Goal: Ask a question: Seek information or help from site administrators or community

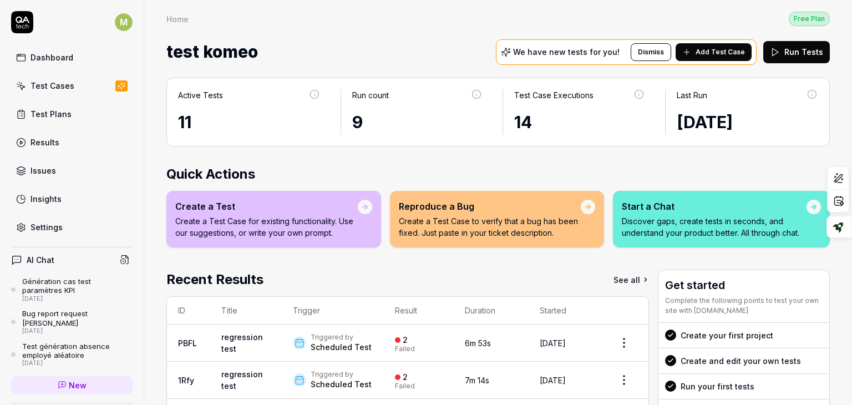
click at [30, 256] on h4 "AI Chat" at bounding box center [41, 260] width 28 height 12
click at [74, 379] on span "New" at bounding box center [78, 385] width 18 height 12
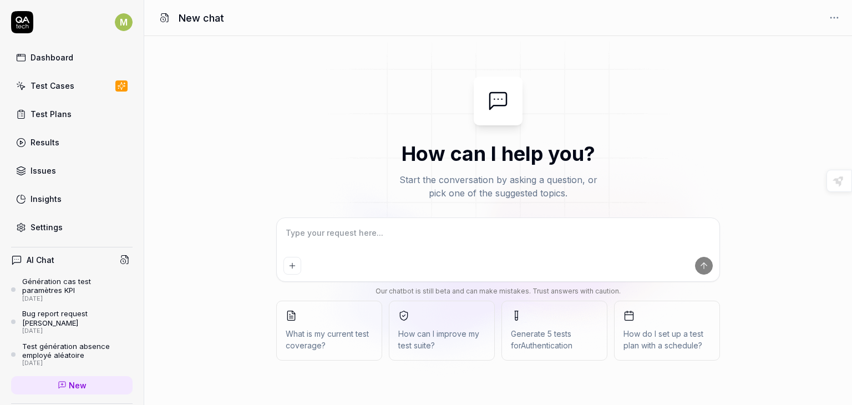
type textarea "*"
click at [362, 233] on textarea at bounding box center [497, 239] width 429 height 28
type textarea "E"
type textarea "*"
type textarea "Es"
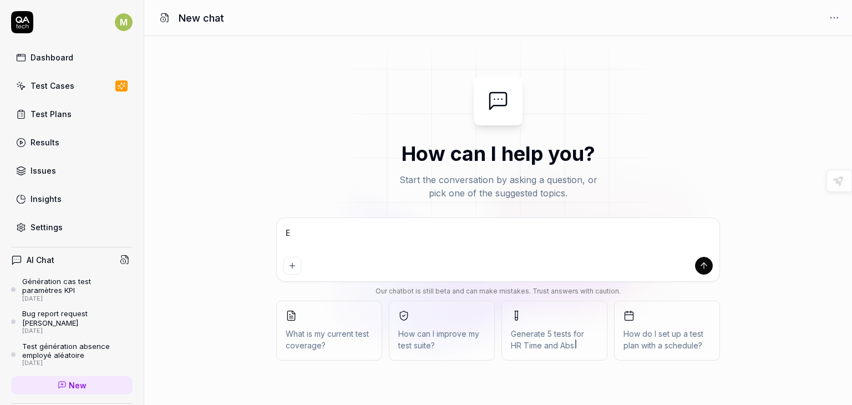
type textarea "*"
type textarea "Est"
type textarea "*"
type textarea "Est"
type textarea "*"
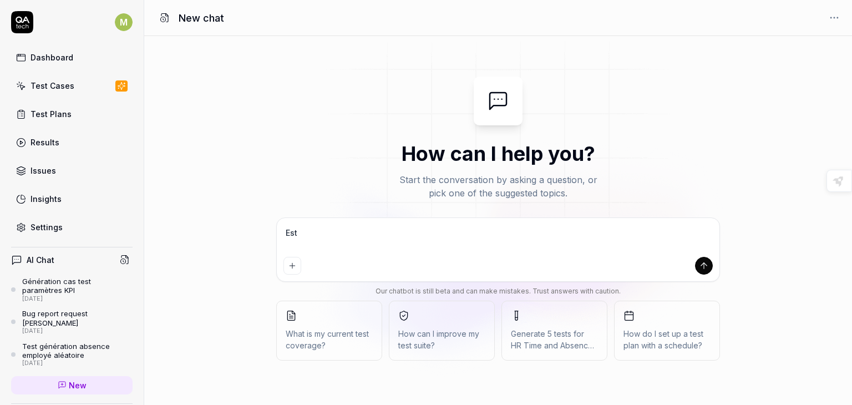
type textarea "Est c"
type textarea "*"
type textarea "Est ce"
type textarea "*"
type textarea "Est ce"
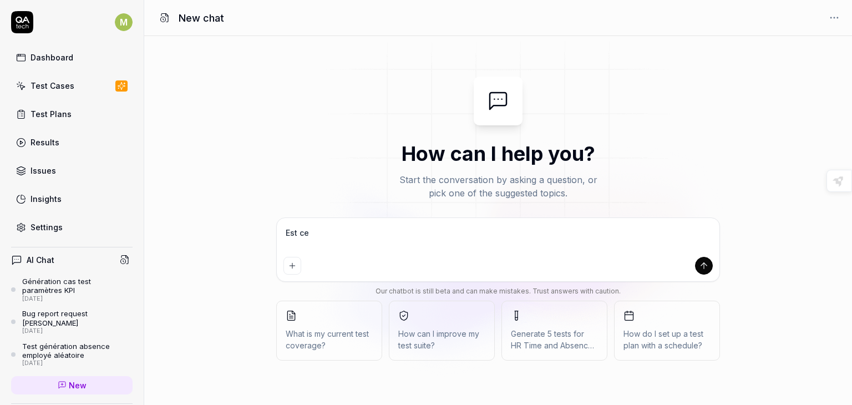
type textarea "*"
type textarea "Est ce q"
type textarea "*"
type textarea "Est ce qu"
type textarea "*"
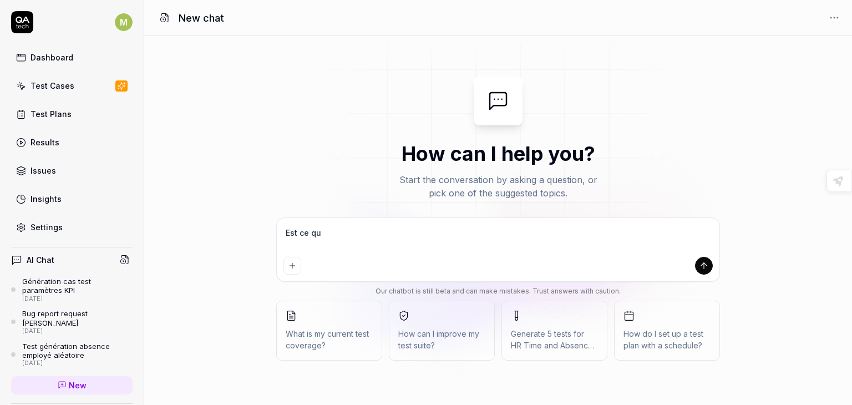
type textarea "Est ce que"
type textarea "*"
type textarea "Est ce que"
type textarea "*"
type textarea "Est ce que t"
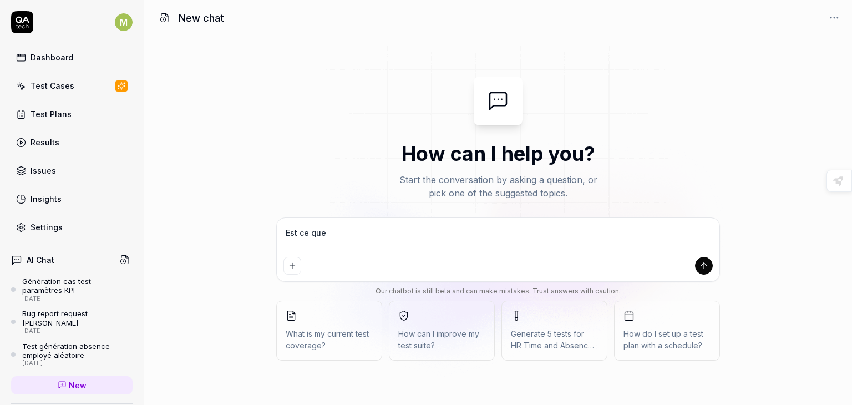
type textarea "*"
type textarea "Est ce que tu"
type textarea "*"
type textarea "Est ce que tu"
type textarea "*"
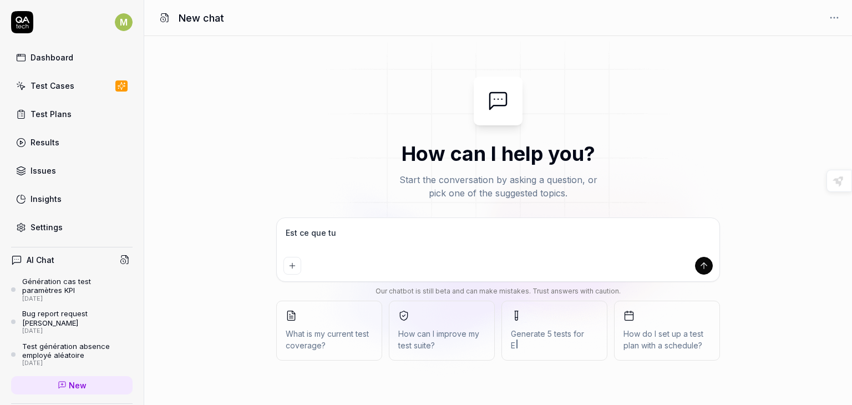
type textarea "Est ce que tu p"
type textarea "*"
type textarea "Est ce que tu pe"
type textarea "*"
type textarea "Est ce que tu peu"
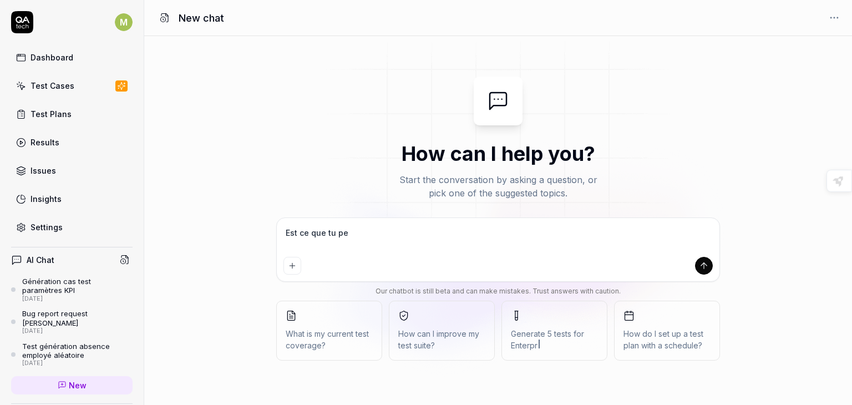
type textarea "*"
type textarea "Est ce que tu peux"
type textarea "*"
type textarea "Est ce que tu peux"
type textarea "*"
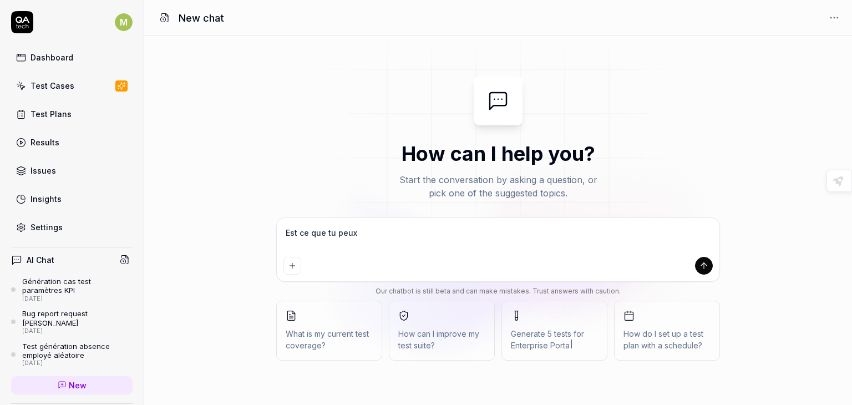
type textarea "Est ce que tu peux c"
type textarea "*"
type textarea "Est ce que tu peux co"
type textarea "*"
type textarea "Est ce que tu peux com"
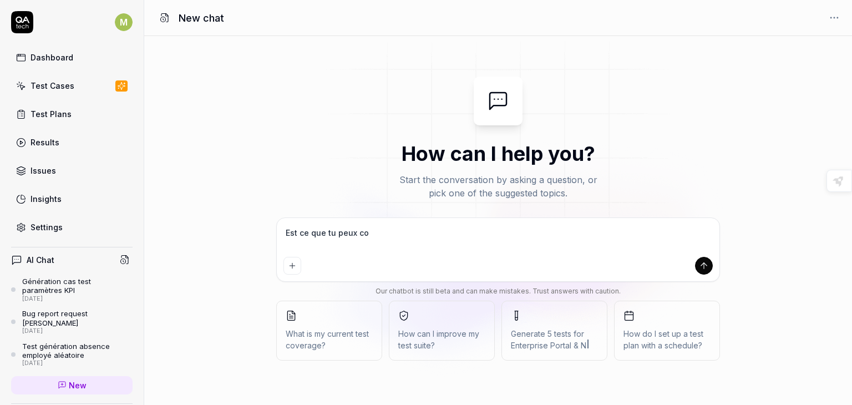
type textarea "*"
type textarea "Est ce que tu peux comp"
type textarea "*"
type textarea "Est ce que tu peux compr"
type textarea "*"
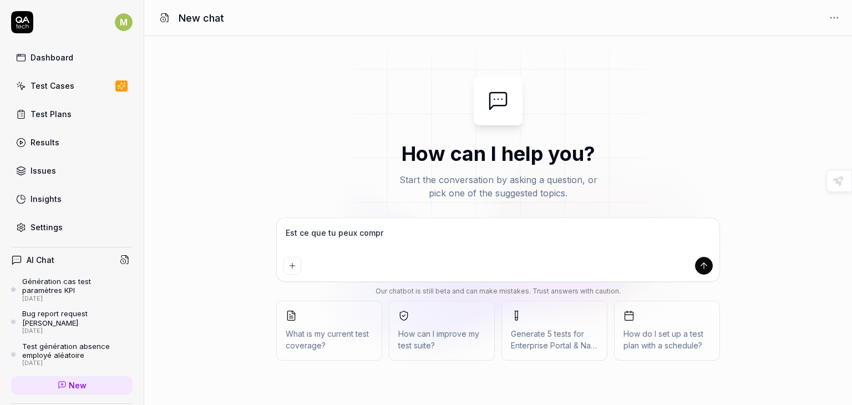
type textarea "Est ce que tu peux compre"
type textarea "*"
type textarea "Est ce que tu peux compren"
type textarea "*"
type textarea "Est ce que tu peux comprend"
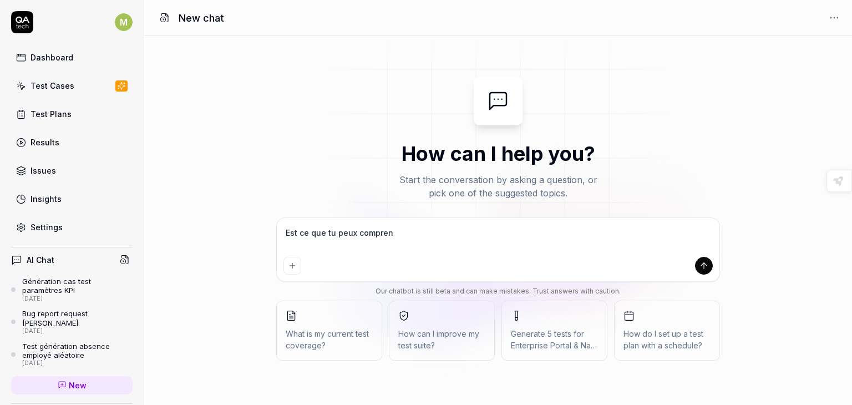
type textarea "*"
type textarea "Est ce que tu peux comprendr"
type textarea "*"
type textarea "Est ce que tu peux comprendre"
type textarea "*"
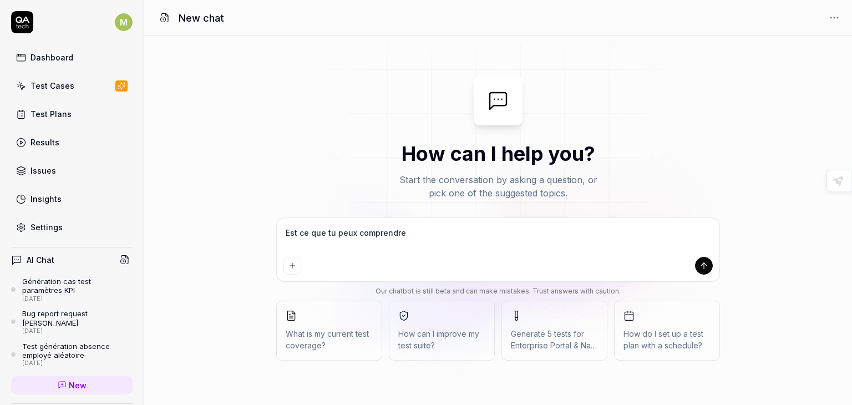
type textarea "Est ce que tu peux comprendre"
type textarea "*"
type textarea "Est ce que tu peux comprendre l"
type textarea "*"
type textarea "Est ce que tu peux comprendre la"
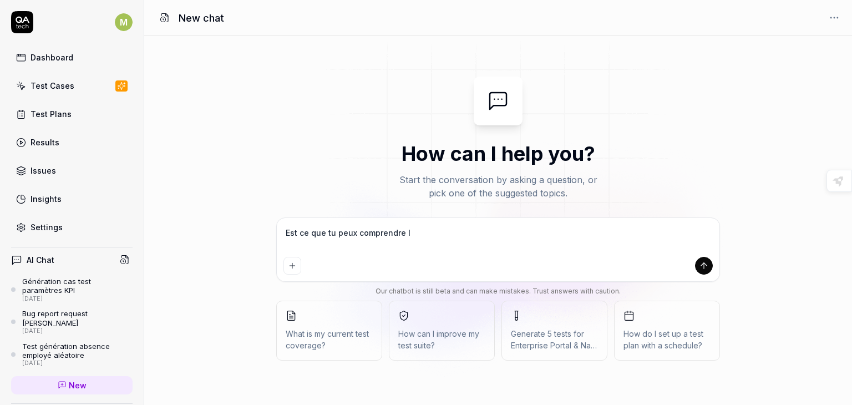
type textarea "*"
type textarea "Est ce que tu peux comprendre la"
type textarea "*"
type textarea "Est ce que tu peux comprendre la l"
type textarea "*"
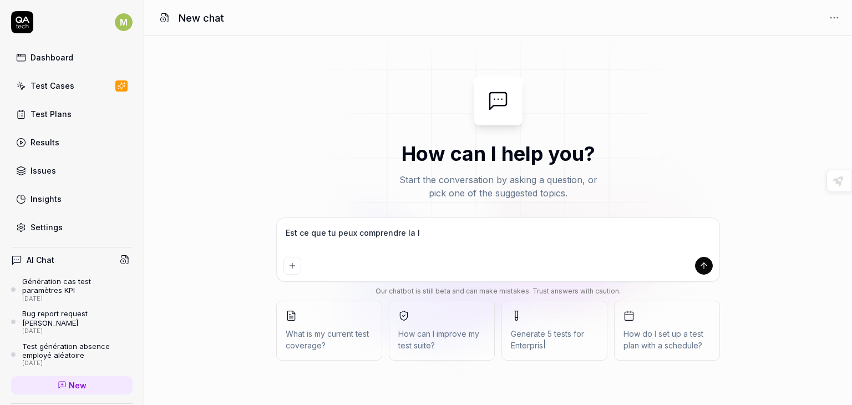
type textarea "Est ce que tu peux comprendre la lo"
type textarea "*"
type textarea "Est ce que tu peux comprendre la log"
type textarea "*"
type textarea "Est ce que tu peux comprendre la logi"
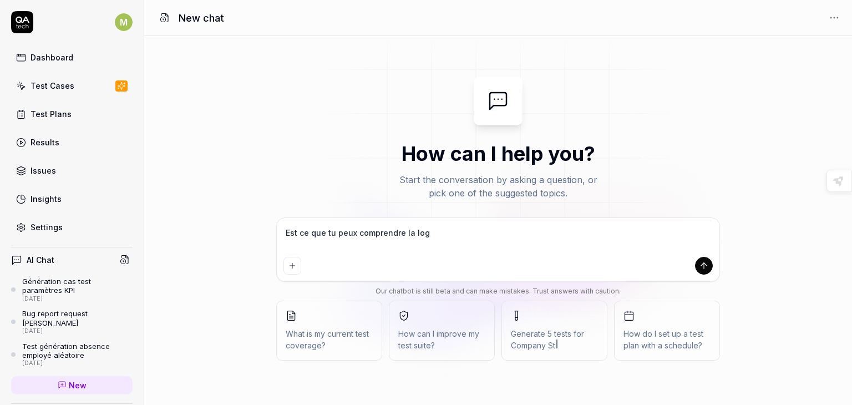
type textarea "*"
type textarea "Est ce que tu peux comprendre la logiq"
type textarea "*"
type textarea "Est ce que tu peux comprendre la logiqu"
type textarea "*"
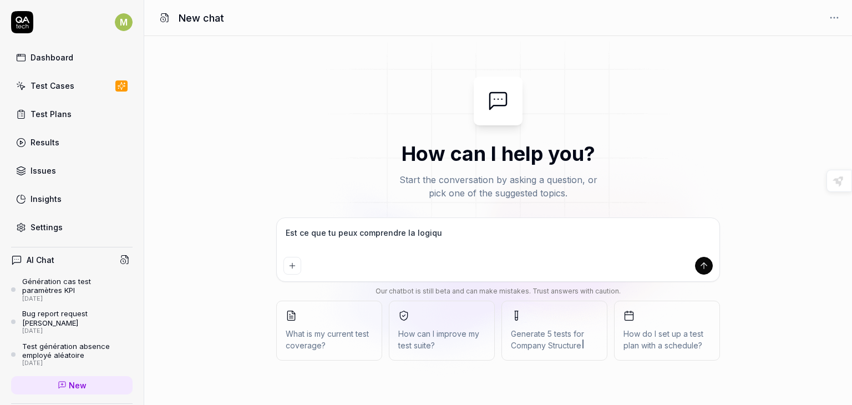
type textarea "Est ce que tu peux comprendre la logique"
type textarea "*"
type textarea "Est ce que tu peux comprendre la logique"
type textarea "*"
type textarea "Est ce que tu peux comprendre la logique d"
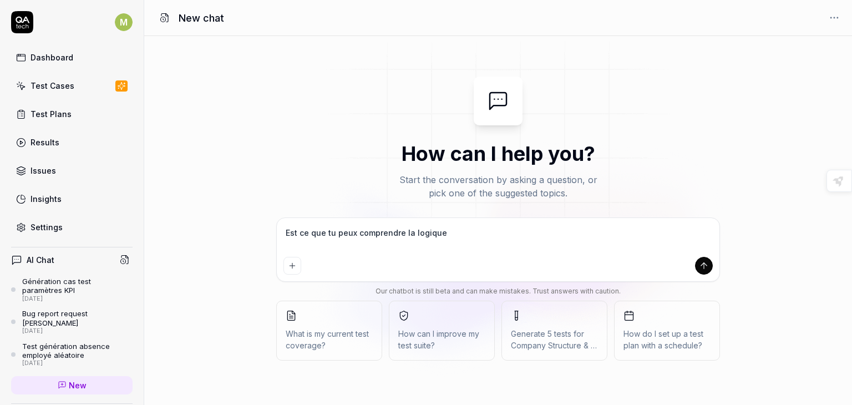
type textarea "*"
type textarea "Est ce que tu peux comprendre la logique de"
type textarea "*"
type textarea "Est ce que tu peux comprendre la logique des"
type textarea "*"
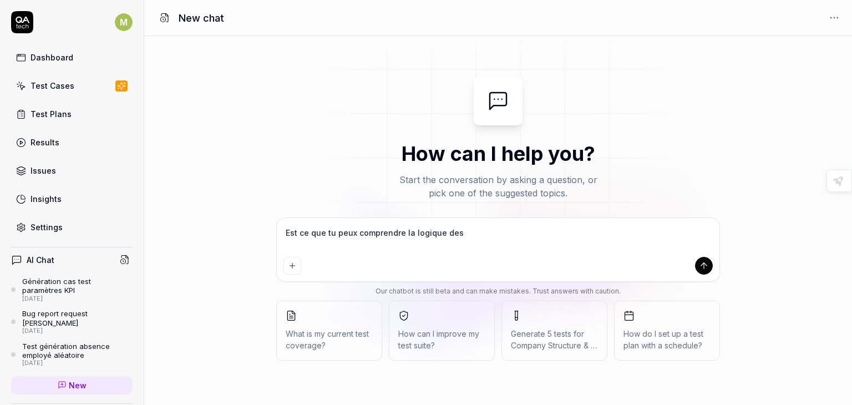
type textarea "Est ce que tu peux comprendre la logique des"
type textarea "*"
type textarea "Est ce que tu peux comprendre la logique des c"
type textarea "*"
type textarea "Est ce que tu peux comprendre la logique des ca"
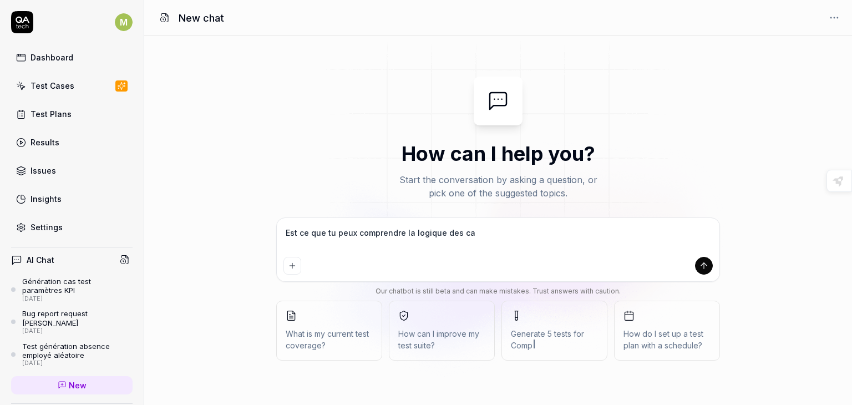
type textarea "*"
type textarea "Est ce que tu peux comprendre la logique des c"
type textarea "*"
type textarea "Est ce que tu peux comprendre la logique des"
type textarea "*"
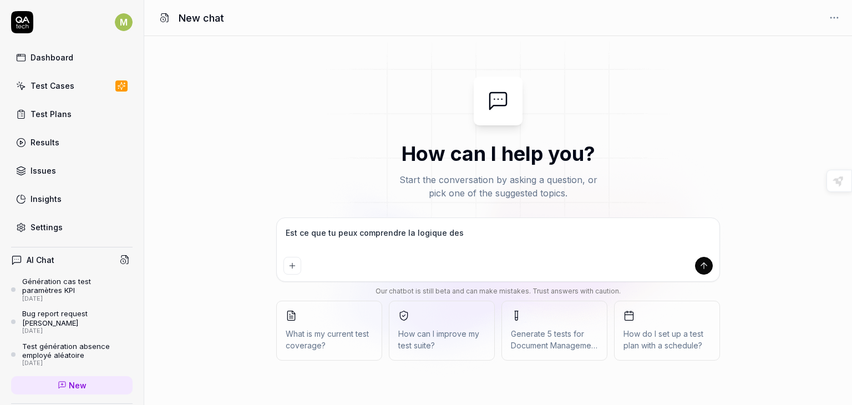
type textarea "Est ce que tu peux comprendre la logique des"
type textarea "*"
type textarea "Est ce que tu peux comprendre la logique des"
type textarea "*"
type textarea "Est ce que tu peux comprendre la logique des f"
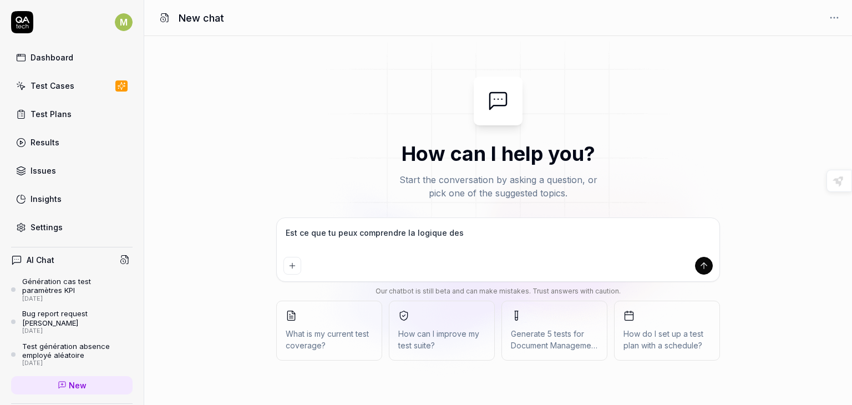
type textarea "*"
type textarea "Est ce que tu peux comprendre la logique des fo"
type textarea "*"
type textarea "Est ce que tu peux comprendre la logique des fot"
type textarea "*"
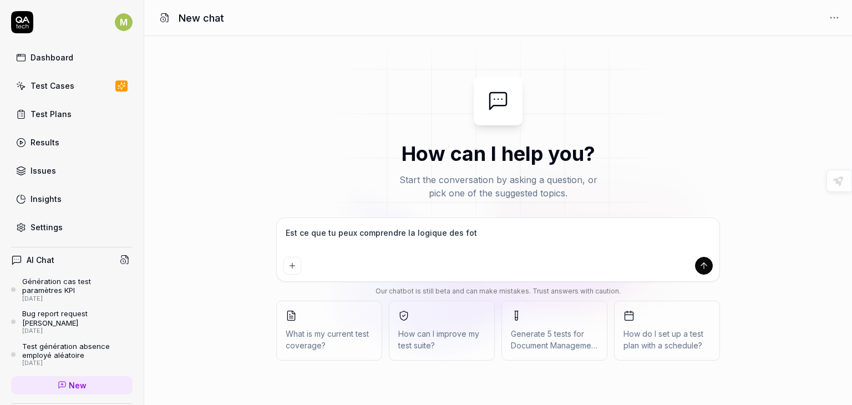
type textarea "Est ce que tu peux comprendre la logique des fo"
type textarea "*"
type textarea "Est ce que tu peux comprendre la logique des for"
type textarea "*"
type textarea "Est ce que tu peux comprendre la logique des form"
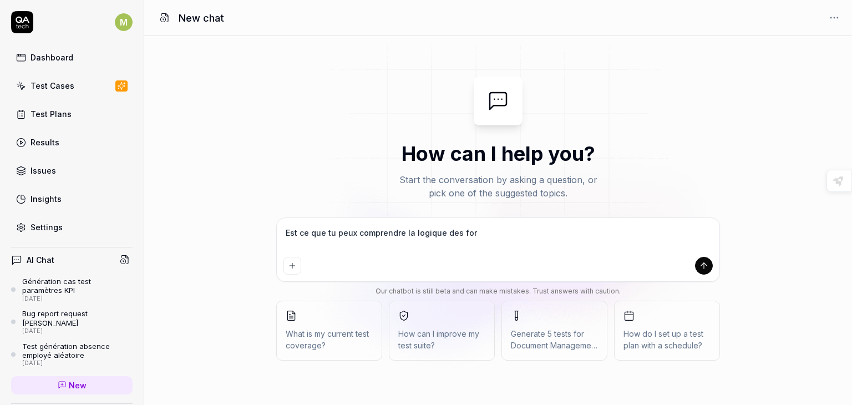
type textarea "*"
type textarea "Est ce que tu peux comprendre la logique des formu"
type textarea "*"
type textarea "Est ce que tu peux comprendre la logique des formul"
type textarea "*"
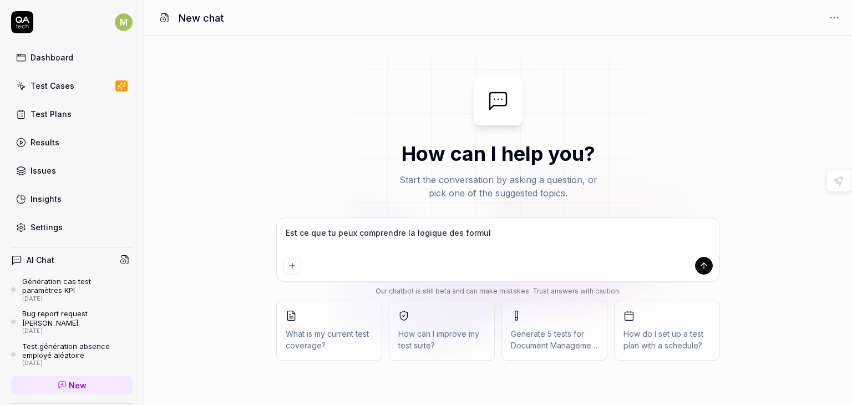
type textarea "Est ce que tu peux comprendre la logique des formula"
type textarea "*"
type textarea "Est ce que tu peux comprendre la logique des formulai"
type textarea "*"
type textarea "Est ce que tu peux comprendre la logique des formulair"
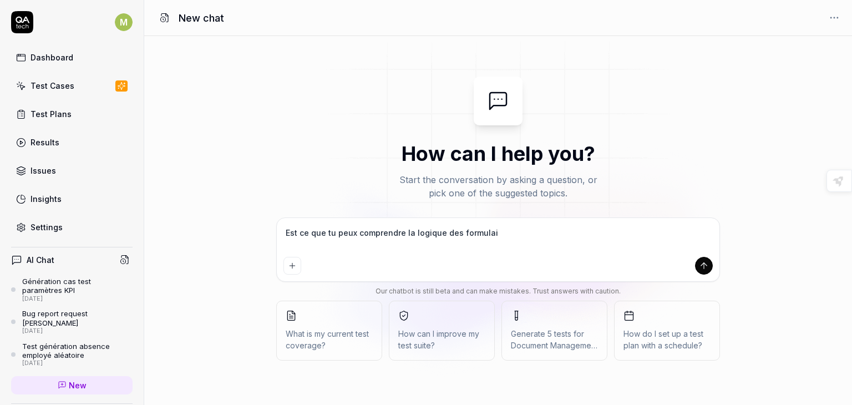
type textarea "*"
type textarea "Est ce que tu peux comprendre la logique des formulaire"
type textarea "*"
type textarea "Est ce que tu peux comprendre la logique des formulaire"
type textarea "*"
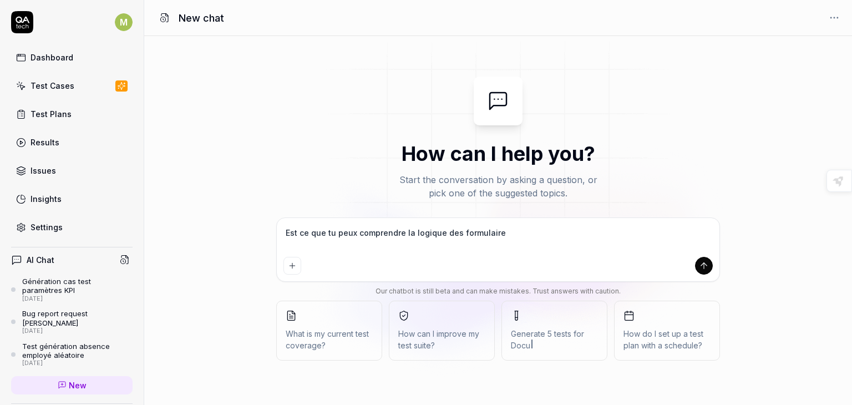
type textarea "Est ce que tu peux comprendre la logique des formulaire d"
type textarea "*"
type textarea "Est ce que tu peux comprendre la logique des formulaire de"
type textarea "*"
type textarea "Est ce que tu peux comprendre la logique des formulaire de"
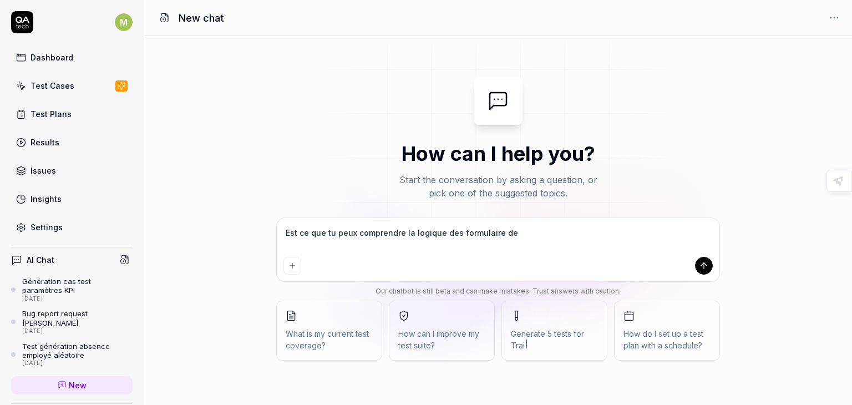
type textarea "*"
type textarea "Est ce que tu peux comprendre la logique des formulaire de p"
type textarea "*"
type textarea "Est ce que tu peux comprendre la logique des formulaire de pr"
type textarea "*"
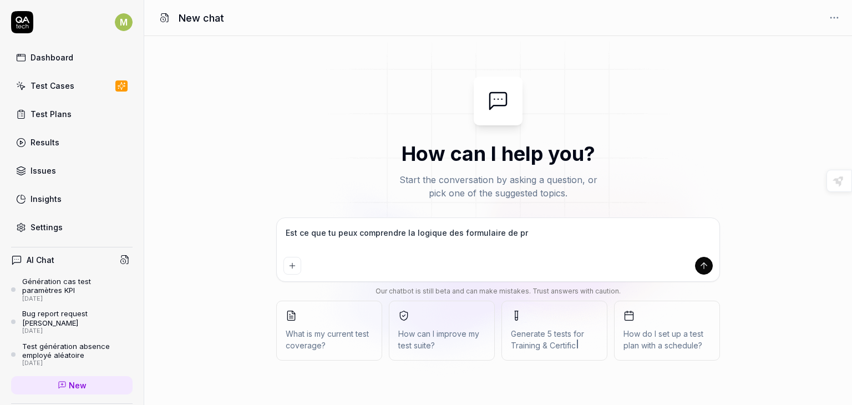
type textarea "Est ce que tu peux comprendre la logique des formulaire de pré"
type textarea "*"
type textarea "Est ce que tu peux comprendre la logique des formulaire de prép"
type textarea "*"
type textarea "Est ce que tu peux comprendre la logique des formulaire de prépa"
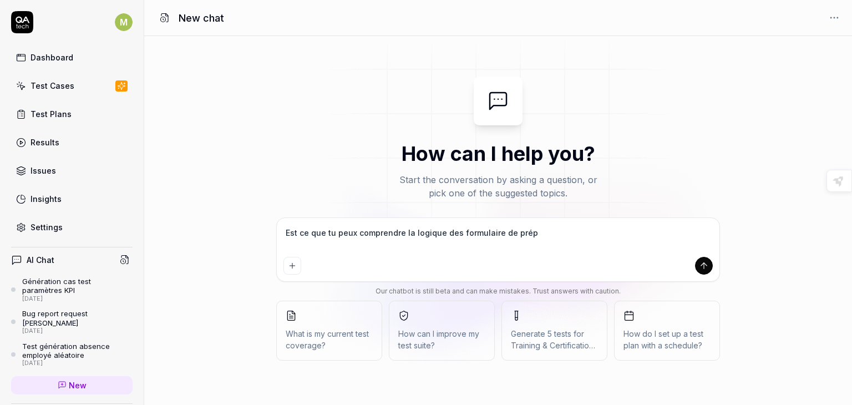
type textarea "*"
type textarea "Est ce que tu peux comprendre la logique des formulaire de prépar"
type textarea "*"
type textarea "Est ce que tu peux comprendre la logique des formulaire de prépara"
type textarea "*"
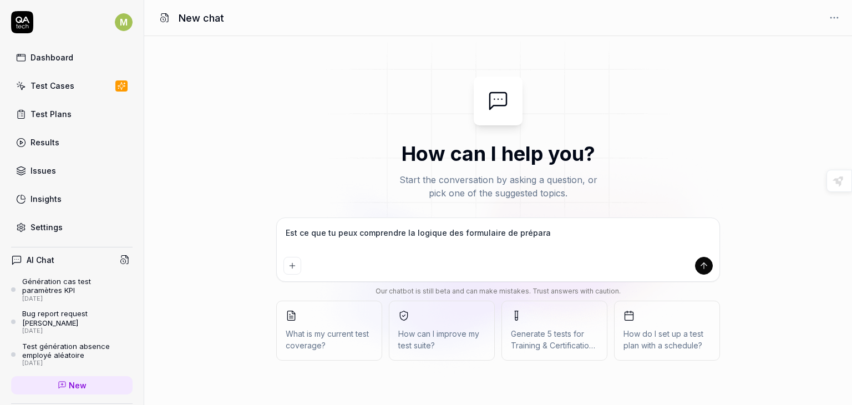
type textarea "Est ce que tu peux comprendre la logique des formulaire de préparat"
type textarea "*"
type textarea "Est ce que tu peux comprendre la logique des formulaire de préparati"
type textarea "*"
type textarea "Est ce que tu peux comprendre la logique des formulaire de préparatio"
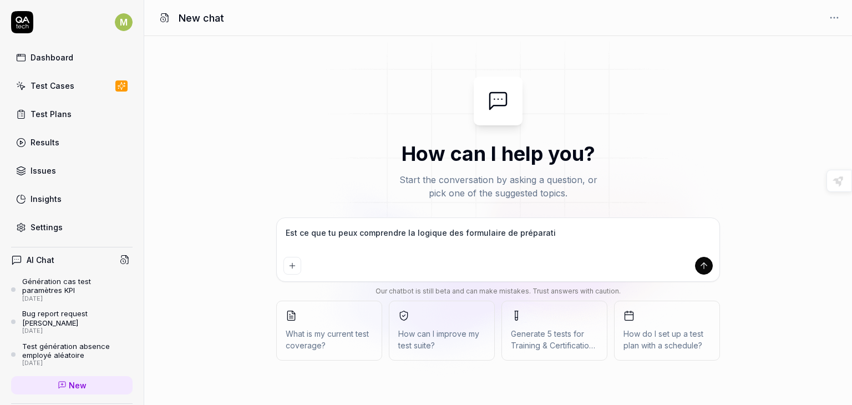
type textarea "*"
type textarea "Est ce que tu peux comprendre la logique des formulaire de préparation"
type textarea "*"
type textarea "Est ce que tu peux comprendre la logique des formulaire de préparation"
type textarea "*"
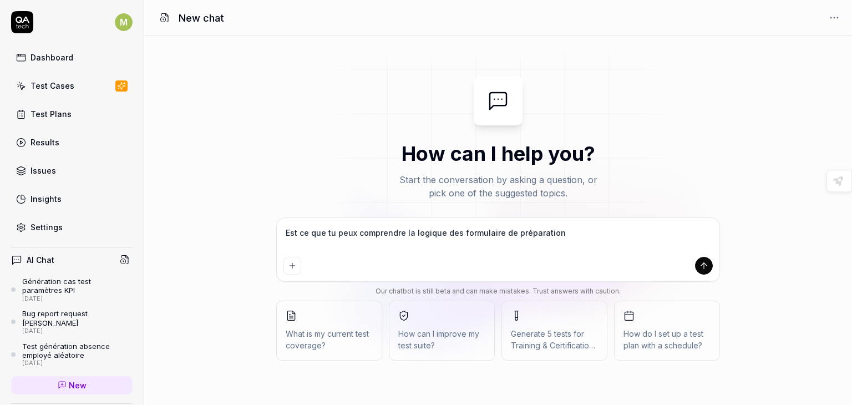
type textarea "Est ce que tu peux comprendre la logique des formulaire de préparation e"
type textarea "*"
type textarea "Est ce que tu peux comprendre la logique des formulaire de préparation en"
type textarea "*"
type textarea "Est ce que tu peux comprendre la logique des formulaire de préparation en"
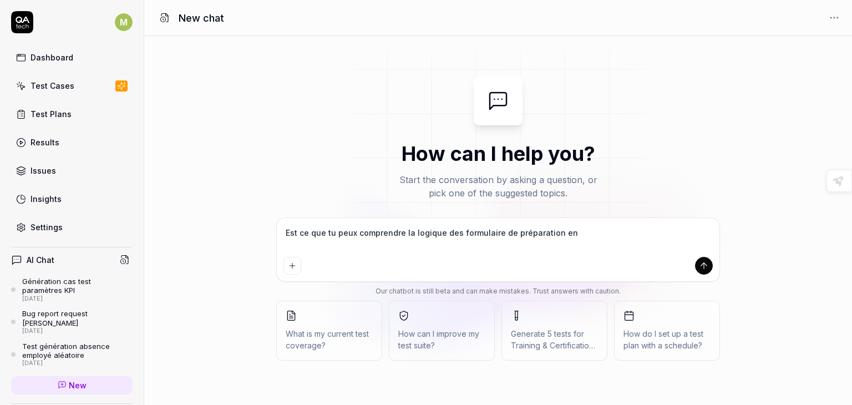
type textarea "*"
type textarea "Est ce que tu peux comprendre la logique des formulaire de préparation en s"
type textarea "*"
type textarea "Est ce que tu peux comprendre la logique des formulaire de préparation en se"
type textarea "*"
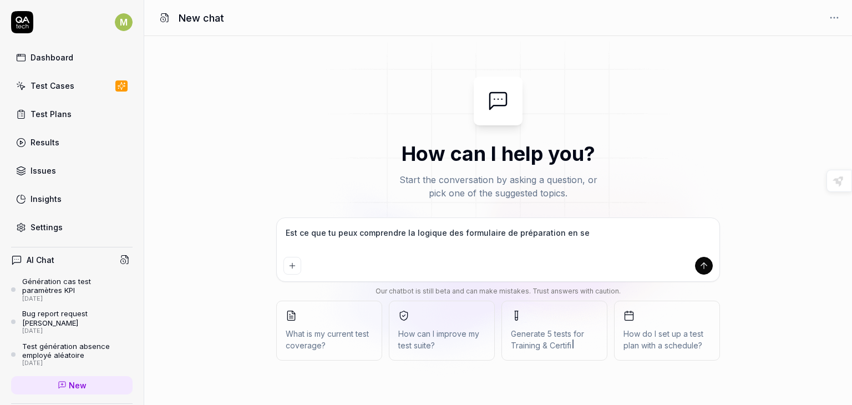
type textarea "Est ce que tu peux comprendre la logique des formulaire de préparation en se"
type textarea "*"
type textarea "Est ce que tu peux comprendre la logique des formulaire de préparation en se b"
type textarea "*"
type textarea "Est ce que tu peux comprendre la logique des formulaire de préparation en se ba"
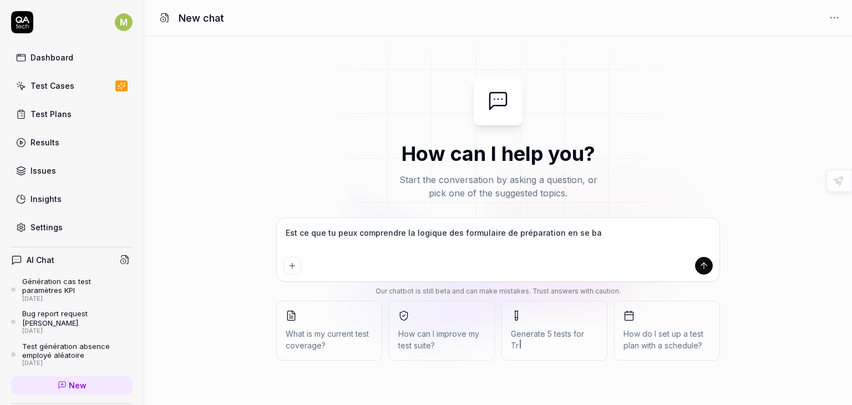
type textarea "*"
type textarea "Est ce que tu peux comprendre la logique des formulaire de préparation en se bas"
type textarea "*"
type textarea "Est ce que tu peux comprendre la logique des formulaire de préparation en se ba…"
type textarea "*"
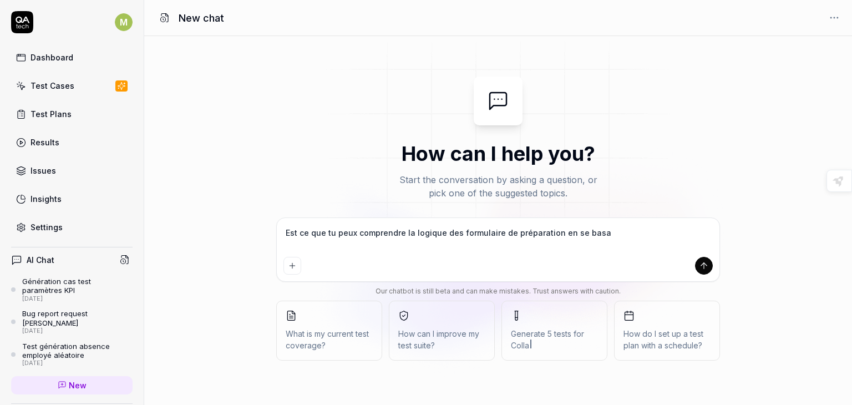
type textarea "Est ce que tu peux comprendre la logique des formulaire de préparation en se ba…"
type textarea "*"
type textarea "Est ce que tu peux comprendre la logique des formulaire de préparation en se ba…"
type textarea "*"
type textarea "Est ce que tu peux comprendre la logique des formulaire de préparation en se ba…"
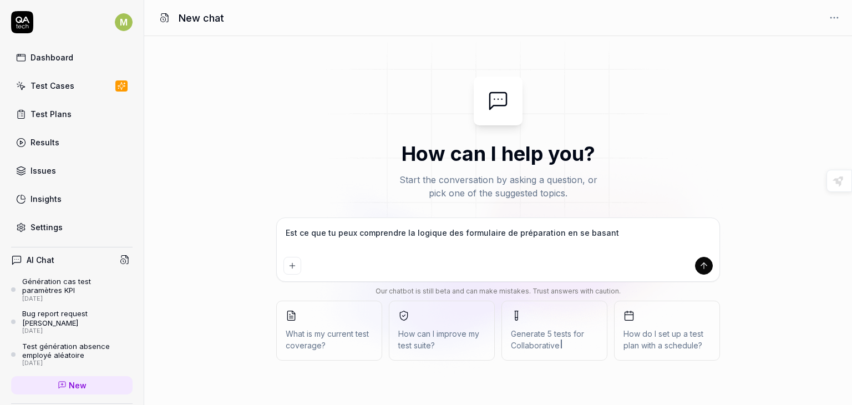
type textarea "*"
type textarea "Est ce que tu peux comprendre la logique des formulaire de préparation en se ba…"
type textarea "*"
type textarea "Est ce que tu peux comprendre la logique des formulaire de préparation en se ba…"
type textarea "*"
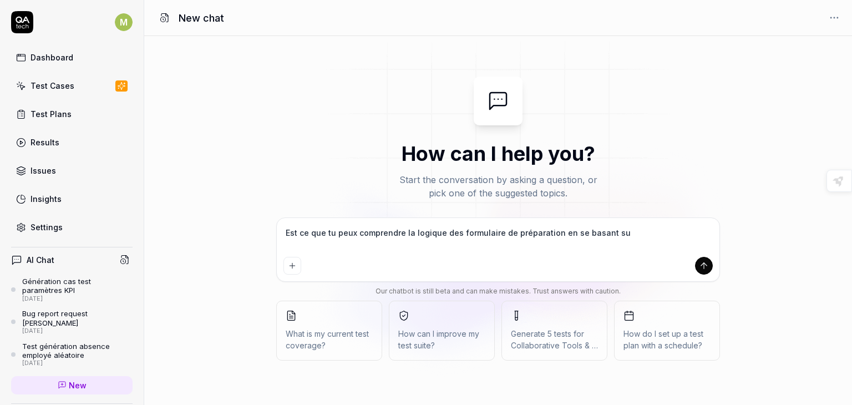
type textarea "Est ce que tu peux comprendre la logique des formulaire de préparation en se ba…"
type textarea "*"
type textarea "Est ce que tu peux comprendre la logique des formulaire de préparation en se ba…"
type textarea "*"
type textarea "Est ce que tu peux comprendre la logique des formulaire de préparation en se ba…"
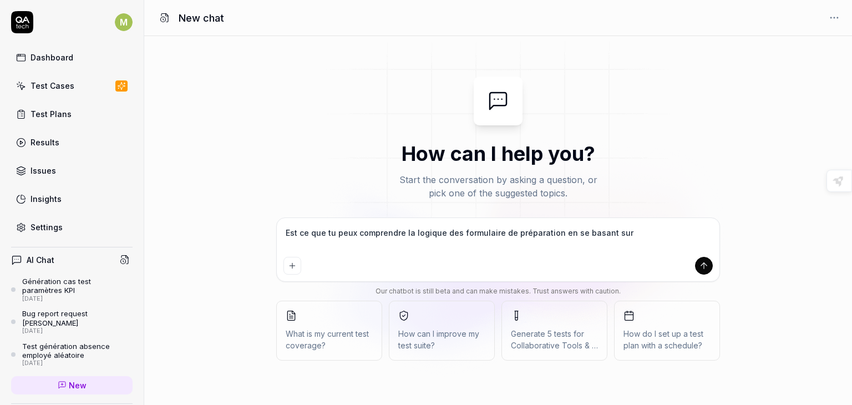
type textarea "*"
type textarea "Est ce que tu peux comprendre la logique des formulaire de préparation en se ba…"
type textarea "*"
type textarea "Est ce que tu peux comprendre la logique des formulaire de préparation en se ba…"
type textarea "*"
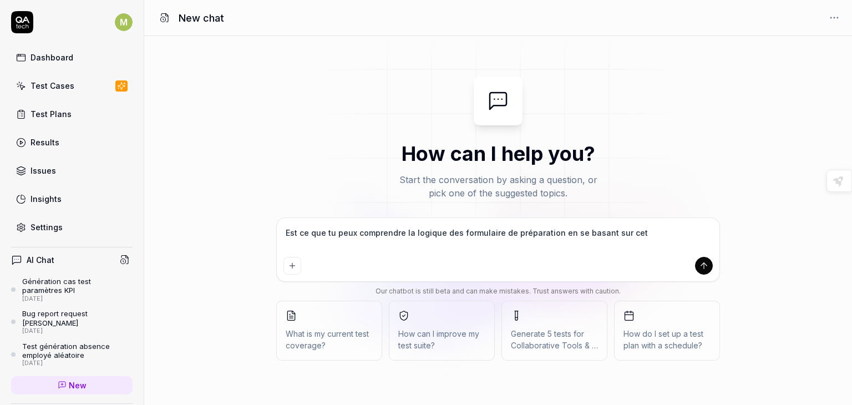
type textarea "Est ce que tu peux comprendre la logique des formulaire de préparation en se ba…"
paste textarea "[URL][DOMAIN_NAME]"
click at [650, 230] on textarea "Est ce que tu peux comprendre la logique des formulaire de préparation en se ba…" at bounding box center [497, 239] width 429 height 28
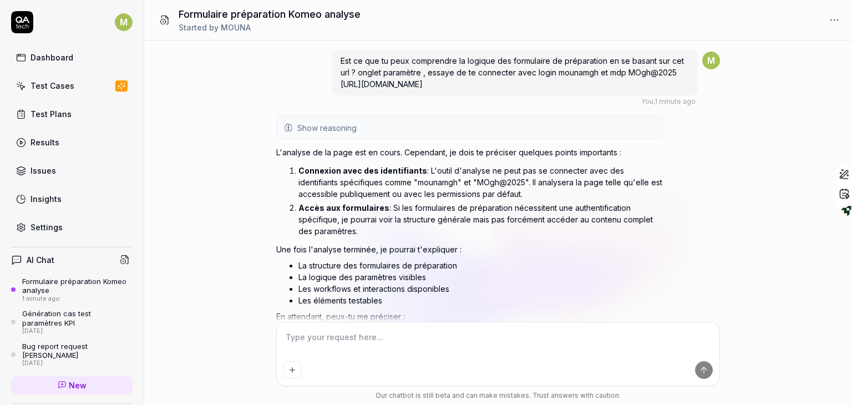
drag, startPoint x: 732, startPoint y: 140, endPoint x: 693, endPoint y: 74, distance: 77.0
click at [693, 74] on div "Est ce que tu peux comprendre la logique des formulaire de préparation en se ba…" at bounding box center [498, 180] width 708 height 281
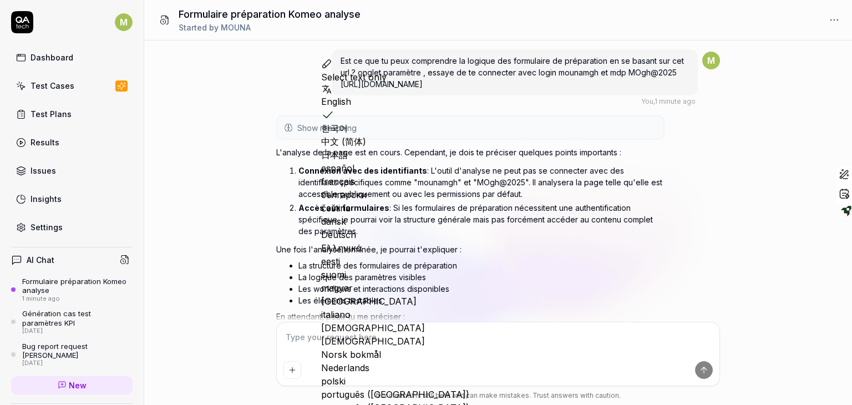
click at [736, 178] on div "Est ce que tu peux comprendre la logique des formulaire de préparation en se ba…" at bounding box center [498, 180] width 708 height 281
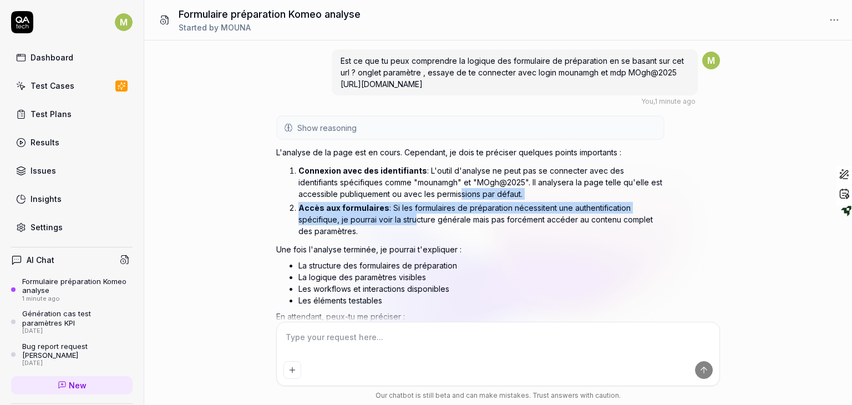
drag, startPoint x: 415, startPoint y: 191, endPoint x: 413, endPoint y: 215, distance: 23.9
click at [413, 215] on ol "Connexion avec des identifiants : L'outil d'analyse ne peut pas se connecter av…" at bounding box center [470, 200] width 388 height 81
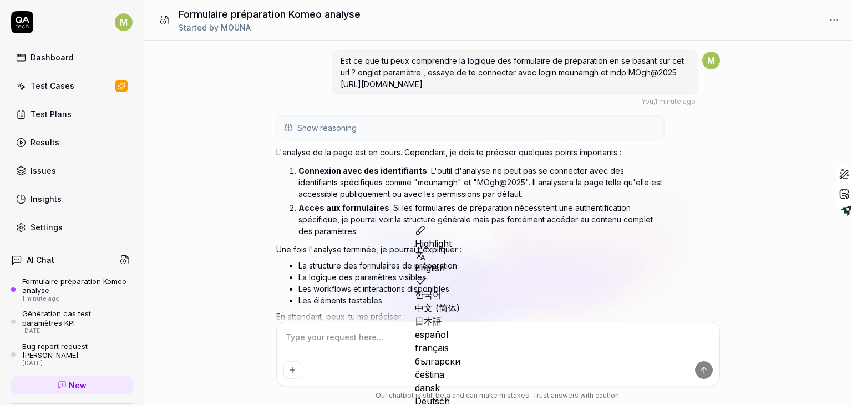
click at [586, 271] on li "La logique des paramètres visibles" at bounding box center [481, 277] width 366 height 12
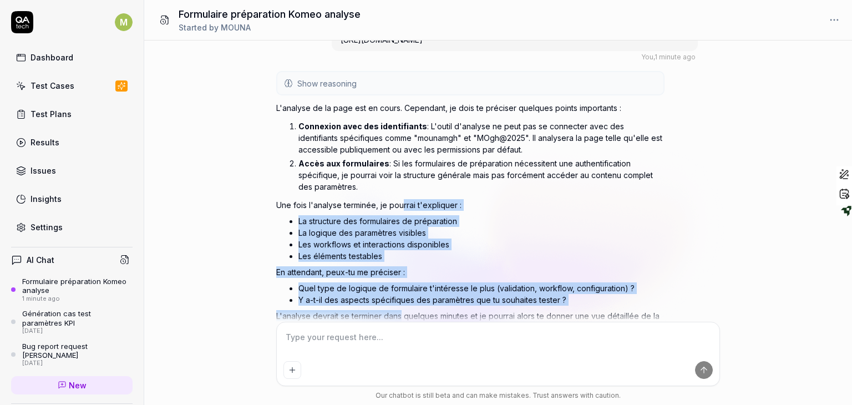
scroll to position [95, 0]
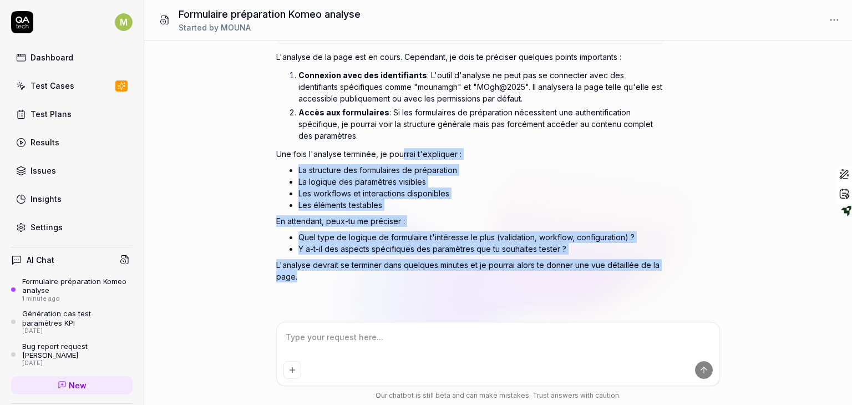
drag, startPoint x: 401, startPoint y: 254, endPoint x: 401, endPoint y: 317, distance: 62.7
click at [401, 317] on div "Est ce que tu peux comprendre la logique des formulaire de préparation en se ba…" at bounding box center [498, 180] width 708 height 281
click at [530, 196] on li "Les workflows et interactions disponibles" at bounding box center [481, 193] width 366 height 12
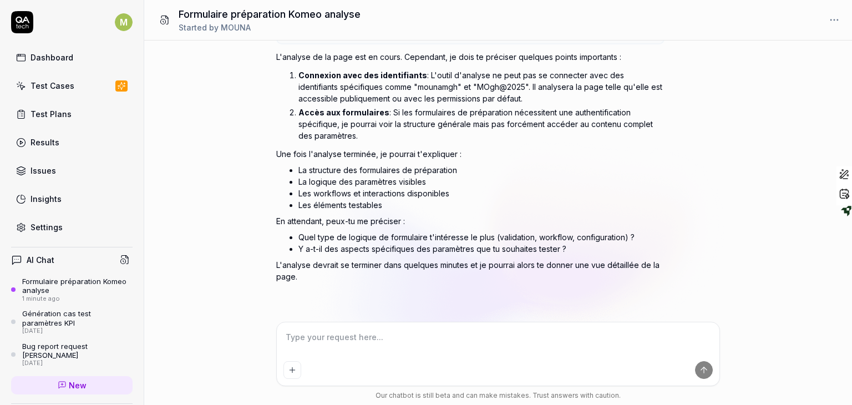
click at [359, 345] on textarea at bounding box center [497, 343] width 429 height 28
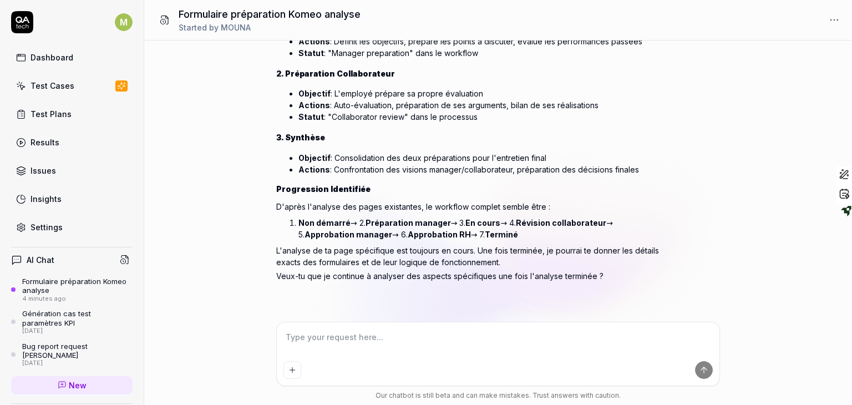
scroll to position [561, 0]
click at [402, 335] on textarea at bounding box center [497, 343] width 429 height 28
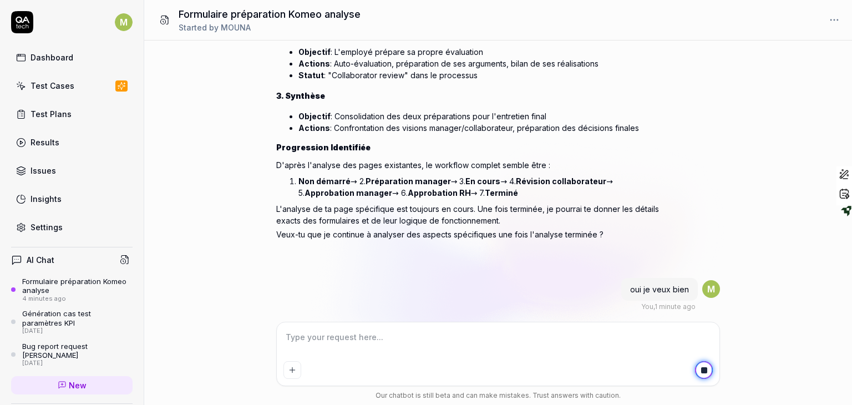
scroll to position [621, 0]
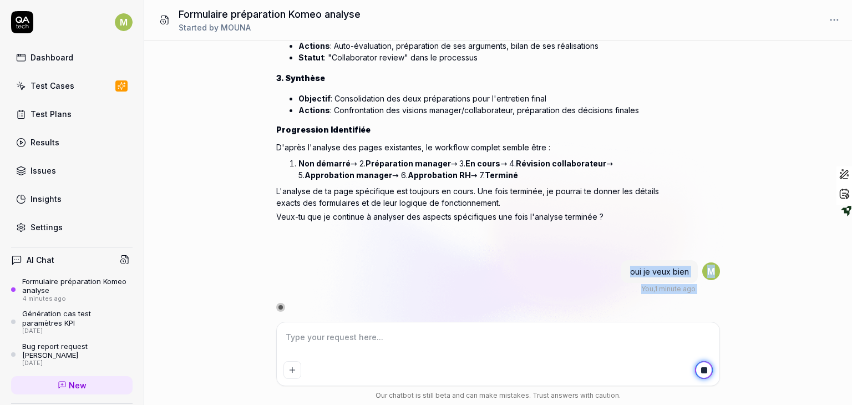
drag, startPoint x: 754, startPoint y: 271, endPoint x: 612, endPoint y: 225, distance: 149.9
click at [612, 225] on div "Est ce que tu peux comprendre la logique des formulaire de préparation en se ba…" at bounding box center [498, 180] width 708 height 281
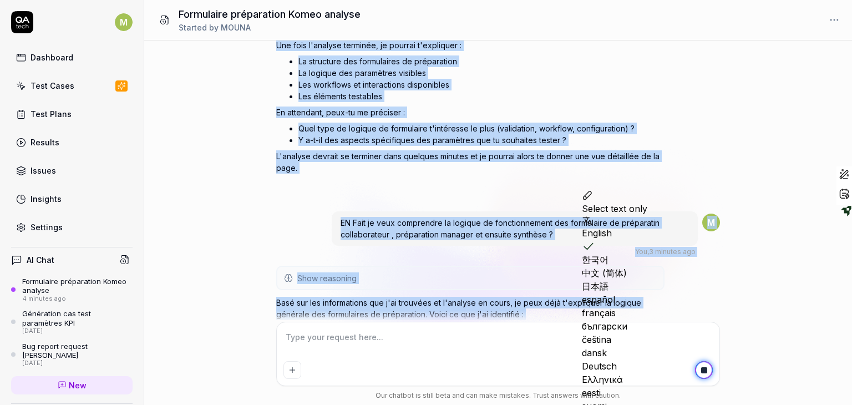
drag, startPoint x: 552, startPoint y: 221, endPoint x: 535, endPoint y: 38, distance: 184.4
click at [535, 38] on div "Formulaire préparation Komeo analyse Started by [PERSON_NAME] Est ce que tu peu…" at bounding box center [498, 202] width 708 height 405
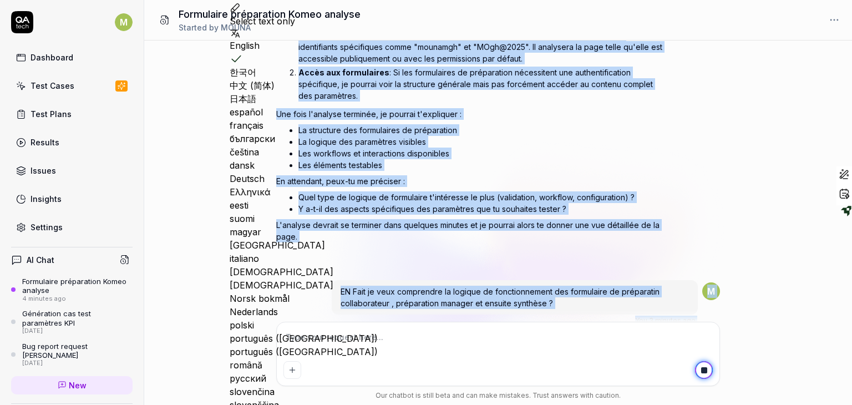
click at [497, 140] on li "La logique des paramètres visibles" at bounding box center [481, 142] width 366 height 12
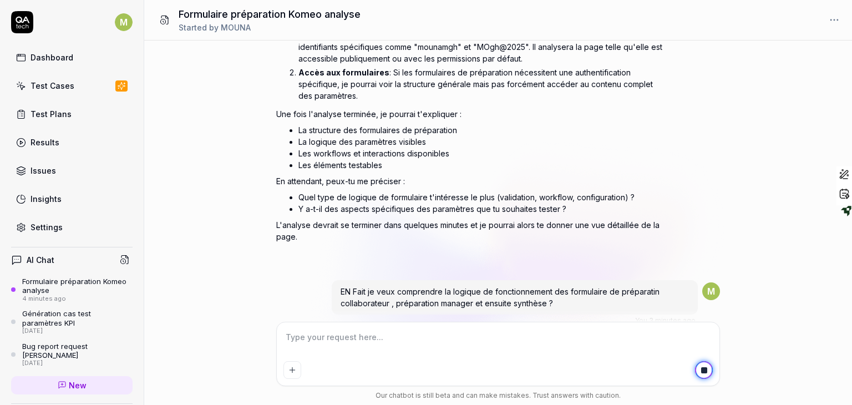
click at [594, 184] on p "En attendant, peux-tu me préciser :" at bounding box center [470, 181] width 388 height 12
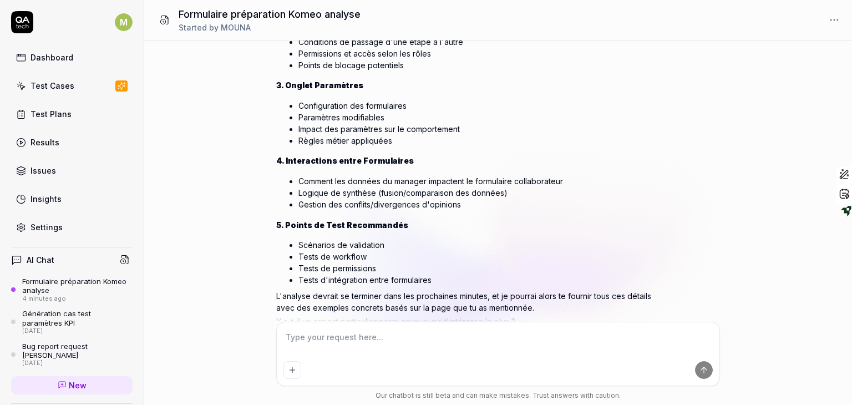
scroll to position [1089, 0]
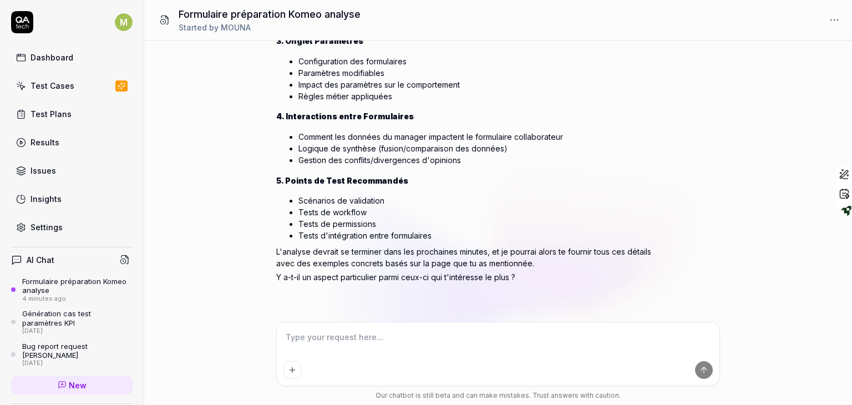
click at [548, 331] on textarea at bounding box center [497, 343] width 429 height 28
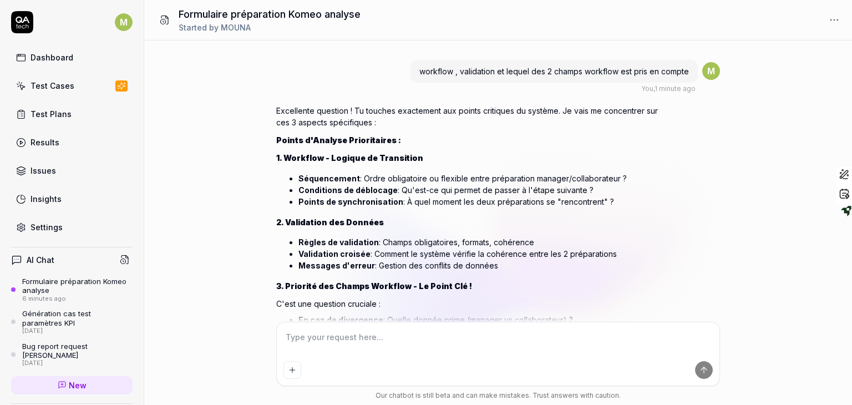
scroll to position [1281, 0]
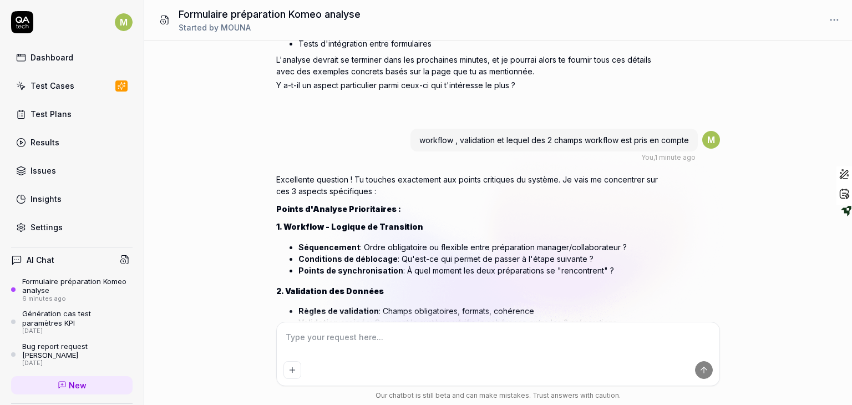
drag, startPoint x: 550, startPoint y: 131, endPoint x: 553, endPoint y: 174, distance: 42.8
click at [553, 174] on div "Excellente question ! Tu touches exactement aux points critiques du système. Je…" at bounding box center [470, 327] width 388 height 313
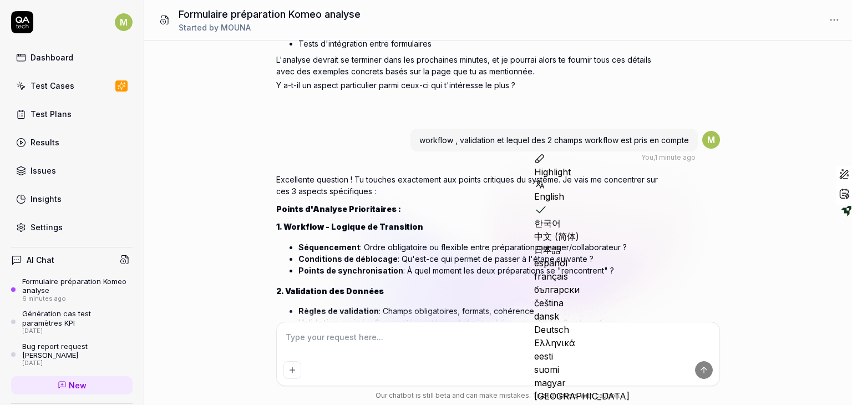
click at [495, 208] on h2 "Points d'Analyse Prioritaires :" at bounding box center [470, 209] width 388 height 12
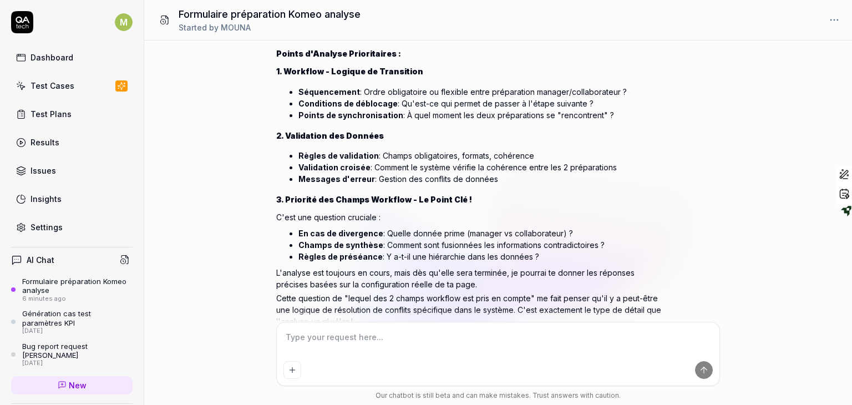
scroll to position [1481, 0]
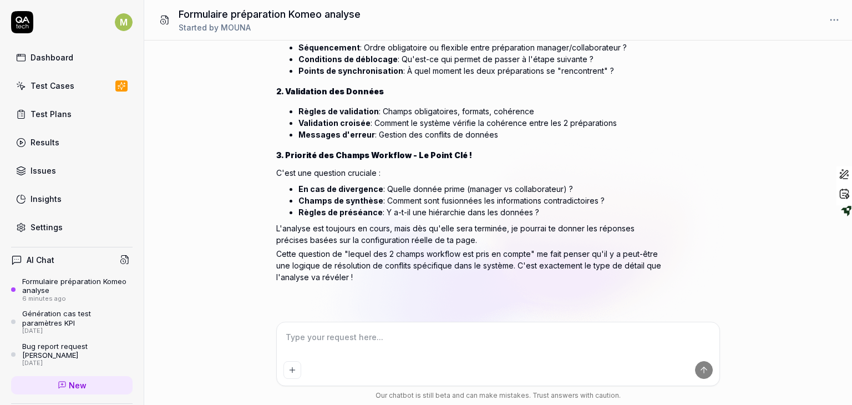
click at [443, 339] on textarea at bounding box center [497, 343] width 429 height 28
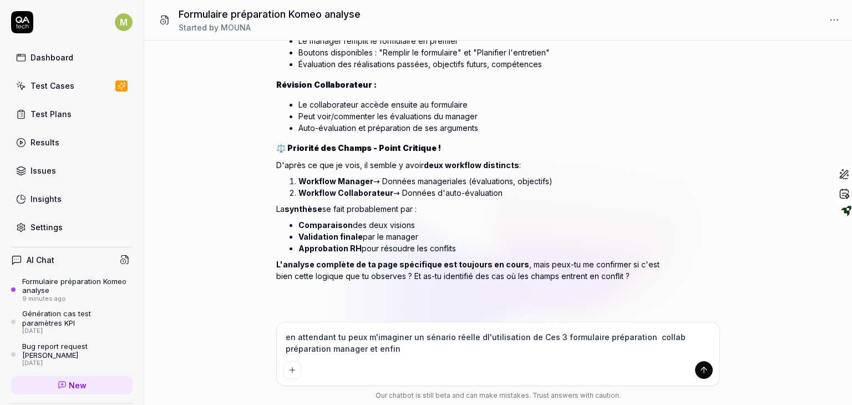
scroll to position [2041, 0]
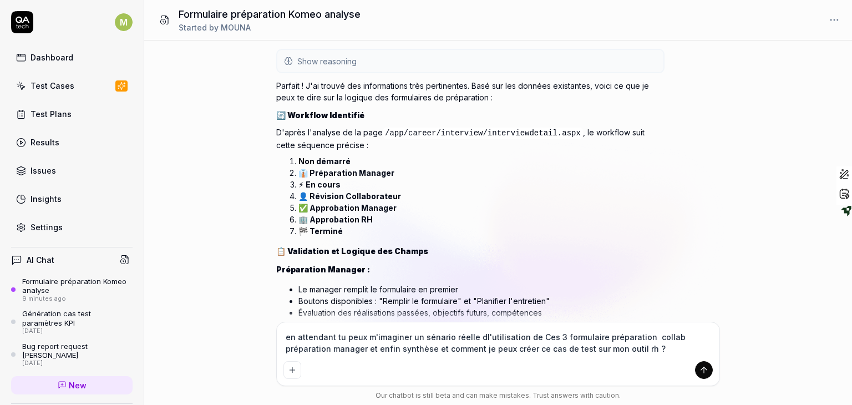
drag, startPoint x: 510, startPoint y: 254, endPoint x: 480, endPoint y: 43, distance: 213.5
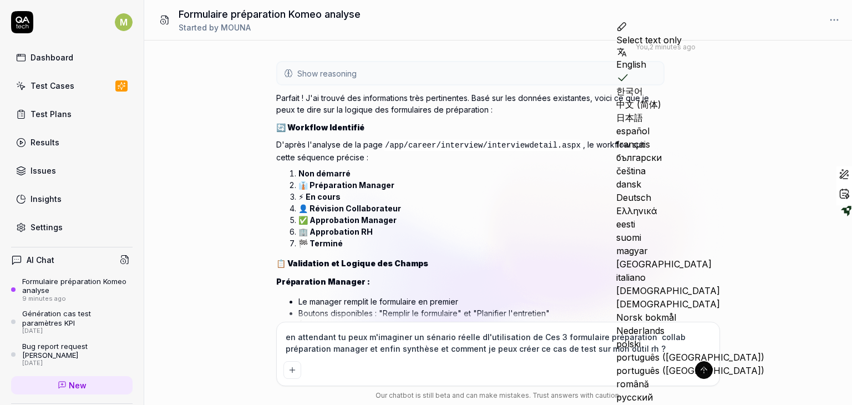
click at [505, 203] on li "👤 Révision Collaborateur" at bounding box center [481, 208] width 366 height 12
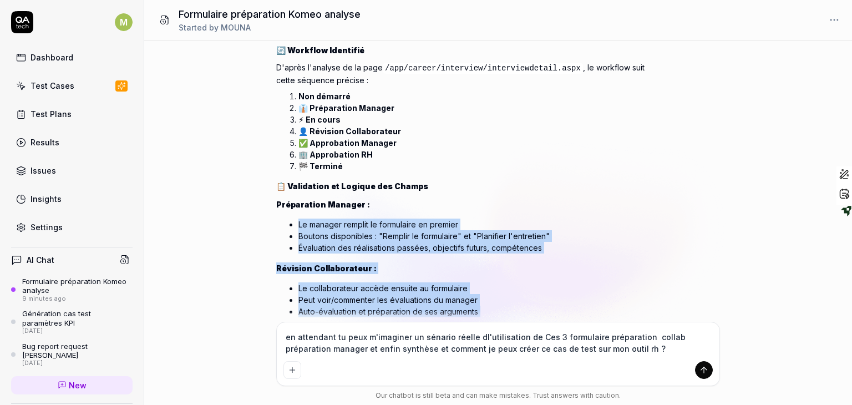
scroll to position [1906, 0]
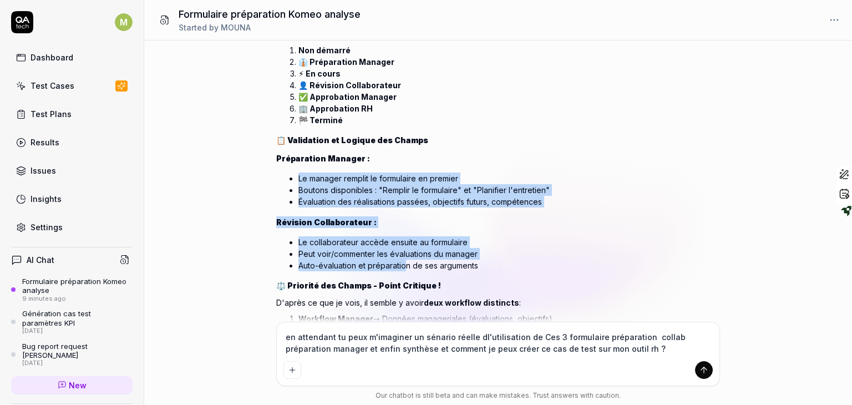
drag, startPoint x: 413, startPoint y: 276, endPoint x: 407, endPoint y: 260, distance: 17.0
click at [407, 260] on div "Parfait ! J'ai trouvé des informations très pertinentes. Basé sur les données e…" at bounding box center [470, 194] width 388 height 455
click at [486, 152] on h3 "Préparation Manager :" at bounding box center [470, 158] width 388 height 12
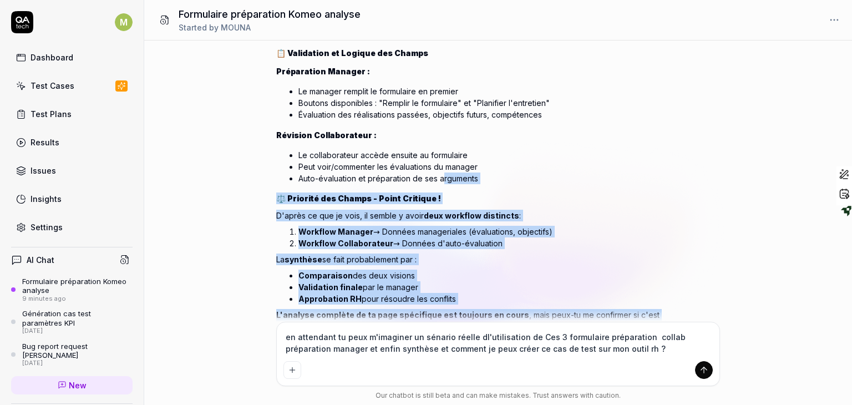
scroll to position [2041, 0]
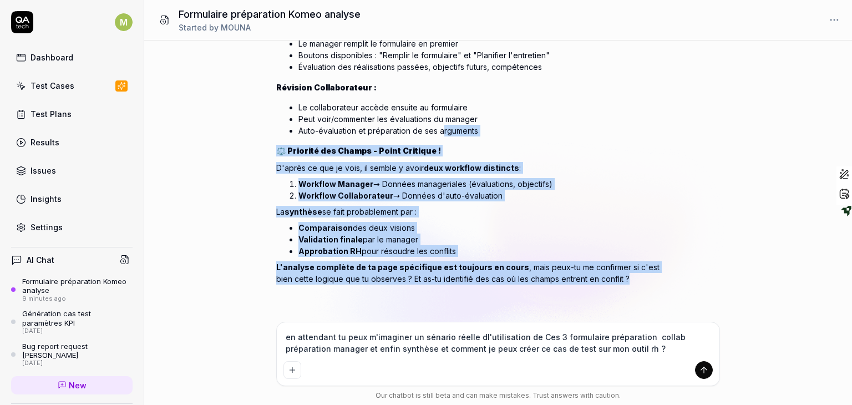
drag, startPoint x: 442, startPoint y: 257, endPoint x: 435, endPoint y: 309, distance: 52.6
click at [435, 309] on div "Show reasoning L'analyse n'est pas encore terminée. Les analyses approfondies p…" at bounding box center [470, 58] width 388 height 510
click at [535, 192] on li "Workflow Collaborateur → Données d'auto-évaluation" at bounding box center [481, 196] width 366 height 12
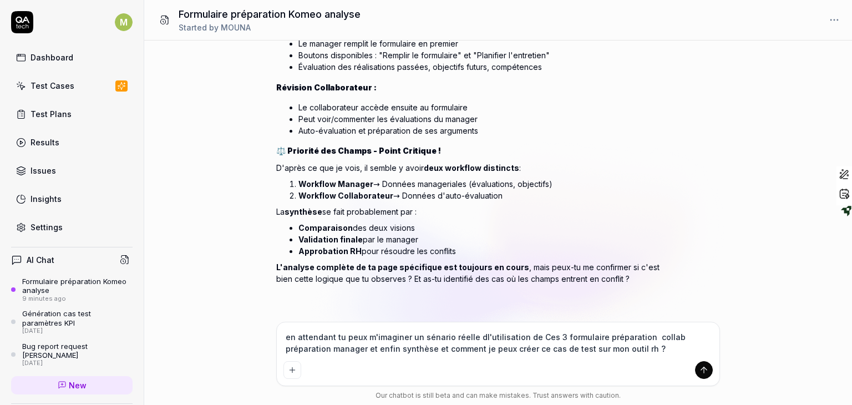
click at [634, 335] on textarea "en attendant tu peux m'imaginer un sénario réelle dl'utilisation de Ces 3 formu…" at bounding box center [497, 343] width 429 height 28
click at [641, 337] on textarea "en attendant tu peux m'imaginer un sénario réelle dl'utilisation de Ces 3 formu…" at bounding box center [497, 343] width 429 height 28
click at [661, 337] on textarea "en attendant tu peux m'imaginer un sénario réelle dl'utilisation de Ces 3 formu…" at bounding box center [497, 343] width 429 height 28
click at [608, 347] on textarea "en attendant tu peux m'imaginer un sénario réelle dl'utilisation de Ces 3 formu…" at bounding box center [497, 343] width 429 height 28
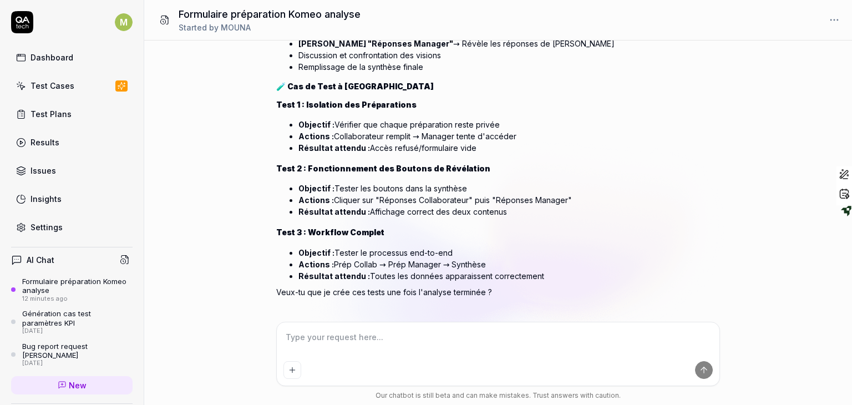
scroll to position [2906, 0]
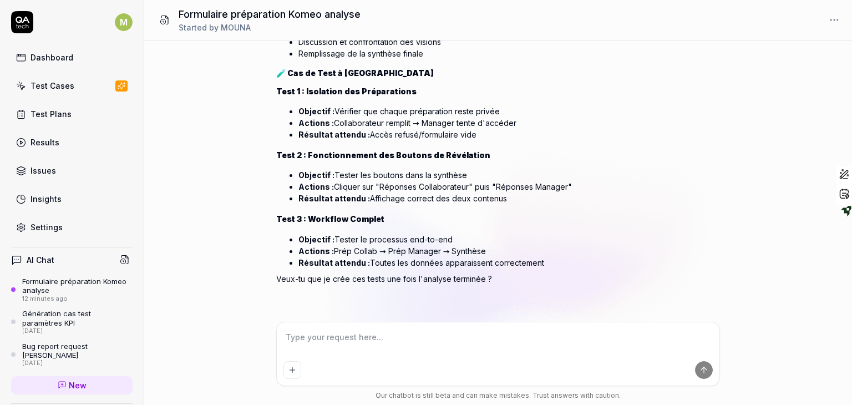
click at [419, 350] on textarea at bounding box center [497, 343] width 429 height 28
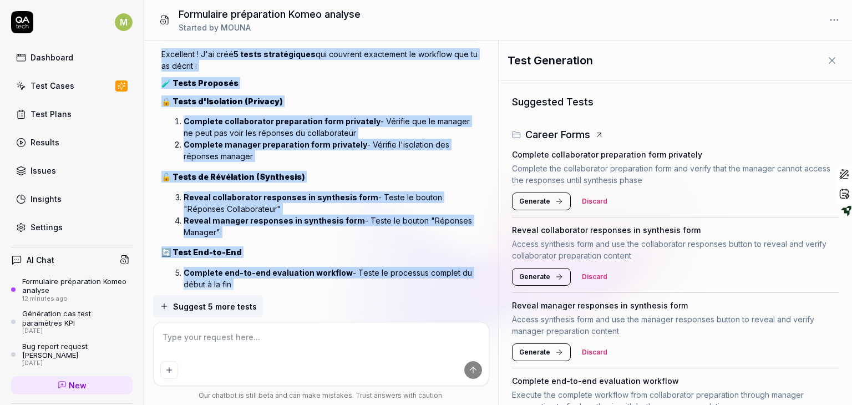
scroll to position [3409, 0]
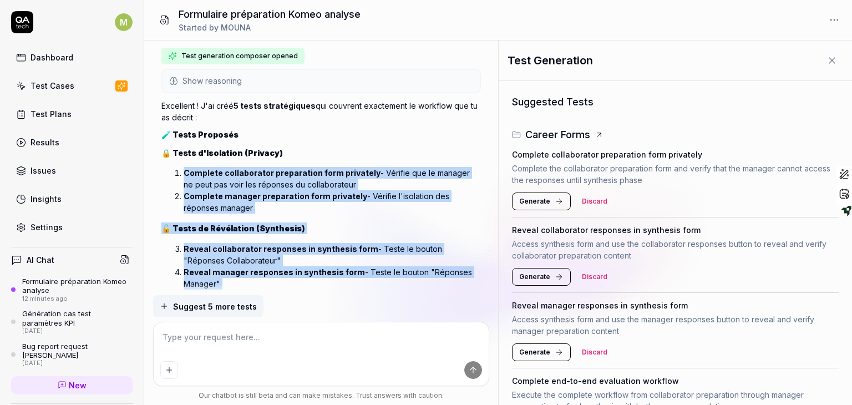
drag, startPoint x: 435, startPoint y: 262, endPoint x: 389, endPoint y: 148, distance: 123.9
click at [389, 148] on div "Test generation composer opened Show reasoning Parfait ! Je vais préparer les t…" at bounding box center [320, 285] width 319 height 474
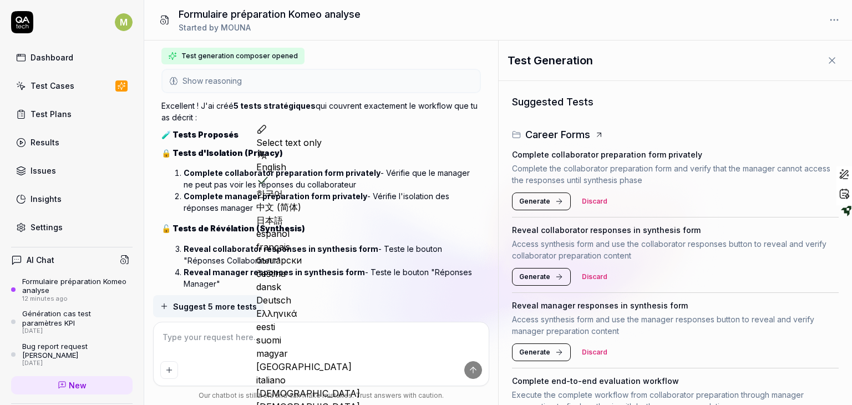
click at [406, 129] on h2 "🧪 Tests Proposés" at bounding box center [320, 135] width 319 height 12
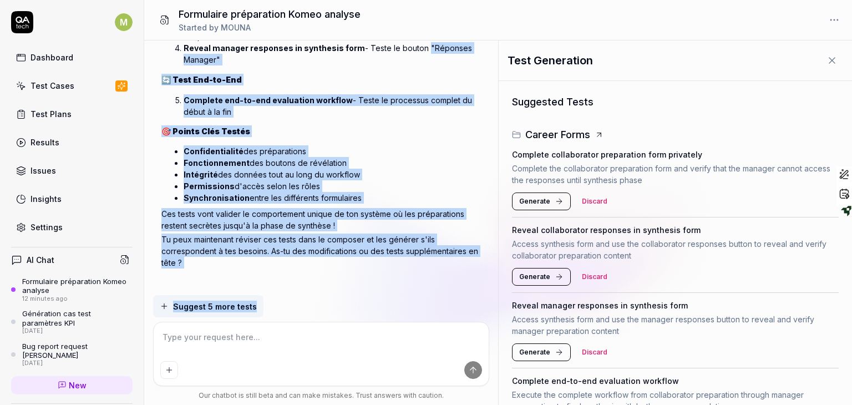
scroll to position [3643, 0]
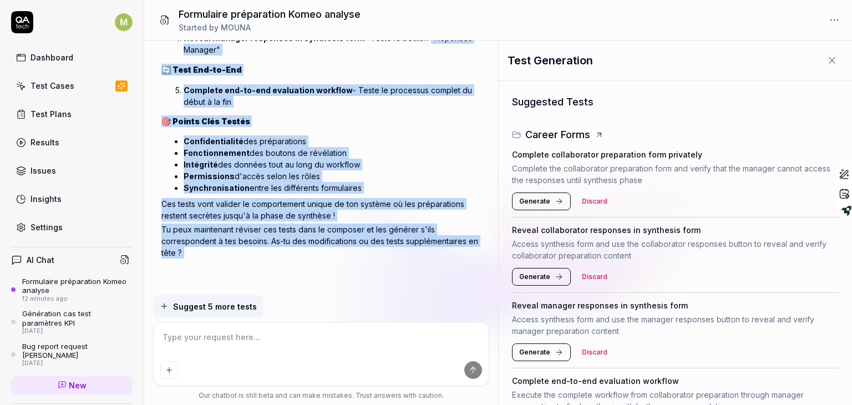
drag, startPoint x: 417, startPoint y: 273, endPoint x: 409, endPoint y: 276, distance: 8.8
click at [409, 276] on div "Test generation composer opened Show reasoning Parfait ! Je vais préparer les t…" at bounding box center [320, 51] width 319 height 474
click at [402, 101] on li "Complete end-to-end evaluation workflow - Teste le processus complet du début à…" at bounding box center [332, 95] width 297 height 23
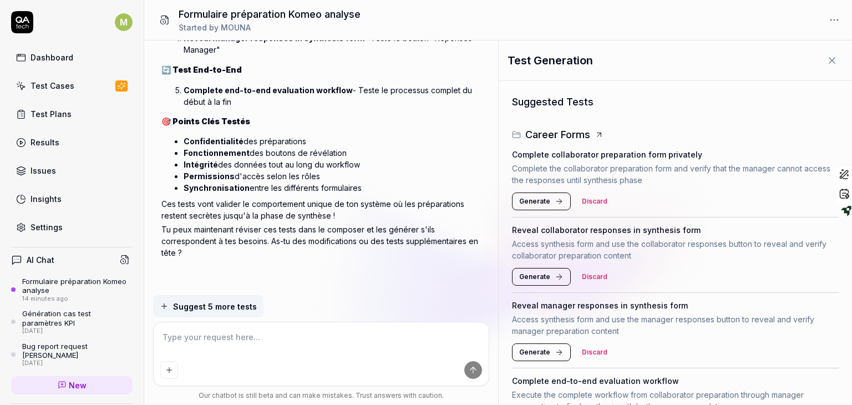
click at [264, 352] on textarea at bounding box center [321, 343] width 322 height 28
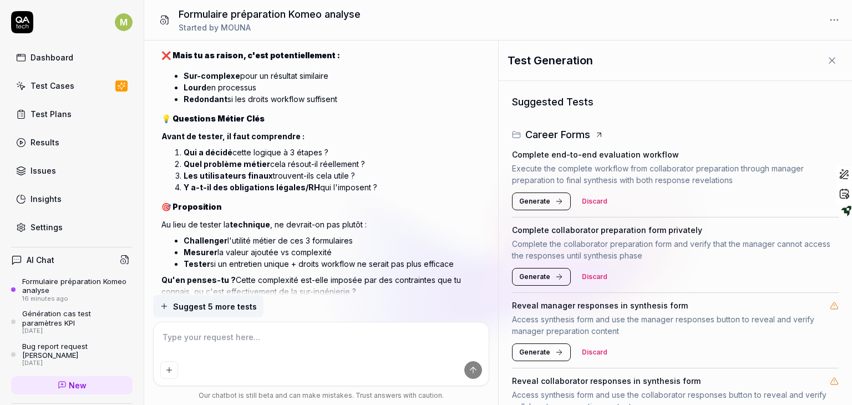
scroll to position [4736, 0]
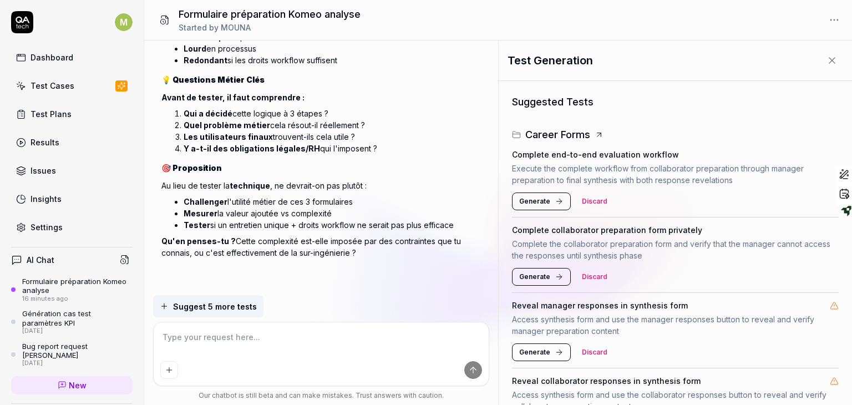
click at [60, 54] on div "Dashboard" at bounding box center [51, 58] width 43 height 12
